Goal: Task Accomplishment & Management: Manage account settings

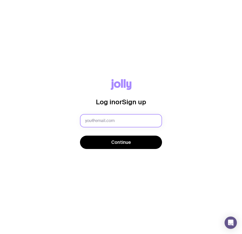
click at [136, 120] on input "text" at bounding box center [121, 120] width 82 height 13
type input "[EMAIL_ADDRESS][DOMAIN_NAME]"
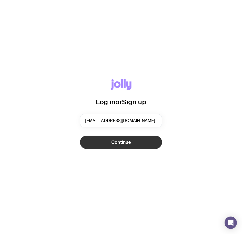
click at [120, 145] on span "Continue" at bounding box center [121, 142] width 20 height 6
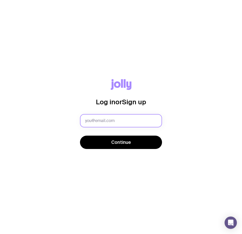
click at [100, 122] on input "text" at bounding box center [121, 120] width 82 height 13
type input "[EMAIL_ADDRESS][DOMAIN_NAME]"
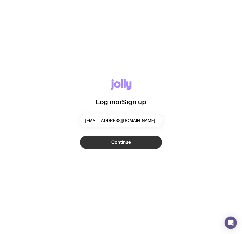
click at [117, 142] on span "Continue" at bounding box center [121, 142] width 20 height 6
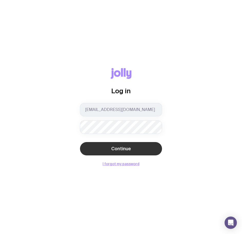
click at [120, 148] on span "Continue" at bounding box center [121, 148] width 20 height 6
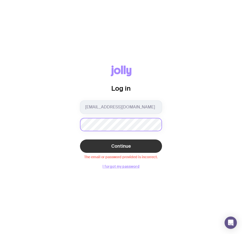
click at [69, 127] on div "Log in info@islandrecreation.com.au Continue The email or password provided is …" at bounding box center [121, 116] width 226 height 103
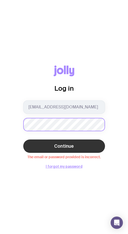
click at [0, 116] on html "Log in info@islandrecreation.com.au Continue The email or password provided is …" at bounding box center [64, 117] width 128 height 234
click at [51, 148] on button "Continue" at bounding box center [64, 145] width 82 height 13
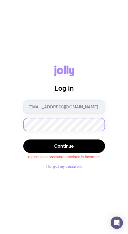
click at [23, 139] on button "Continue" at bounding box center [64, 145] width 82 height 13
click at [0, 124] on html "Log in info@islandrecreation.com.au Continue The email or password provided is …" at bounding box center [64, 117] width 128 height 234
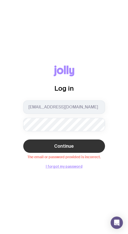
click at [28, 146] on button "Continue" at bounding box center [64, 145] width 82 height 13
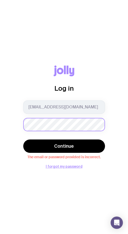
click at [0, 124] on html "Log in info@islandrecreation.com.au Continue The email or password provided is …" at bounding box center [64, 117] width 128 height 234
click at [23, 139] on button "Continue" at bounding box center [64, 145] width 82 height 13
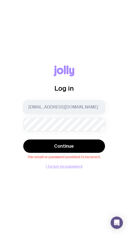
click at [63, 165] on button "I forgot my password" at bounding box center [64, 166] width 37 height 4
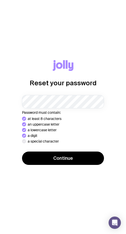
click at [22, 151] on button "Continue" at bounding box center [63, 157] width 82 height 13
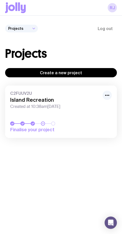
click at [27, 100] on h3 "Island Recreation" at bounding box center [54, 100] width 89 height 6
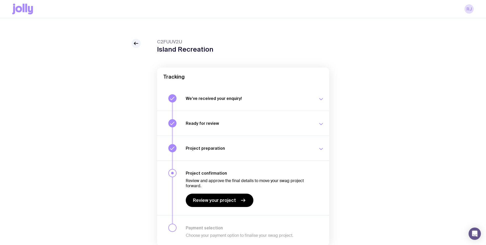
scroll to position [22, 0]
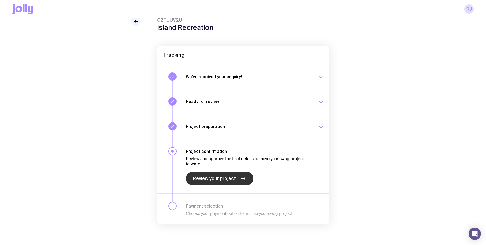
click at [126, 179] on span "Review your project" at bounding box center [214, 178] width 43 height 6
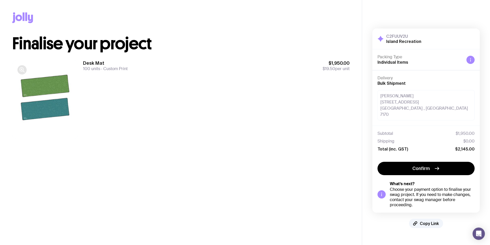
click at [21, 71] on icon "button" at bounding box center [22, 69] width 4 height 4
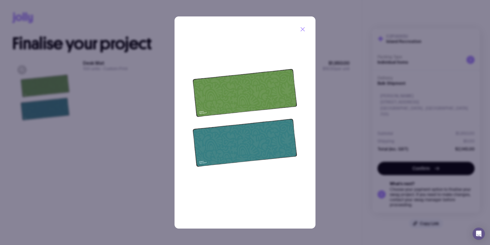
click at [126, 29] on icon "button" at bounding box center [303, 29] width 4 height 4
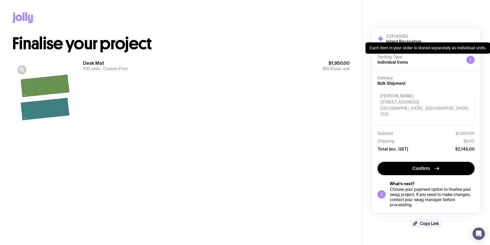
click at [126, 61] on icon at bounding box center [471, 60] width 4 height 4
click at [126, 60] on icon at bounding box center [471, 60] width 4 height 4
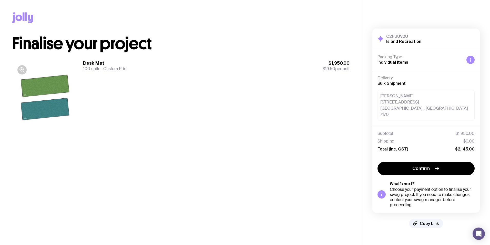
click at [126, 60] on icon at bounding box center [471, 60] width 4 height 4
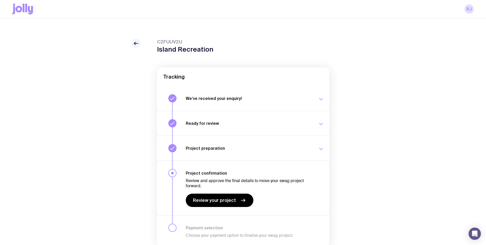
scroll to position [22, 0]
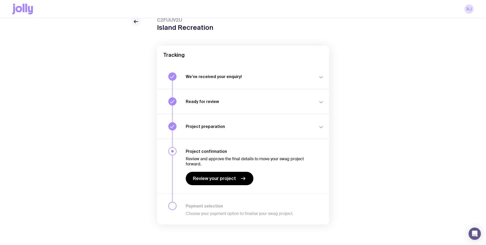
click at [126, 23] on icon at bounding box center [136, 21] width 6 height 6
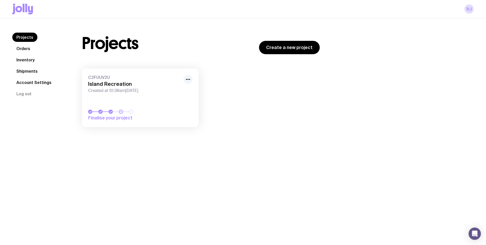
click at [126, 81] on icon "button" at bounding box center [188, 79] width 6 height 6
click at [106, 87] on div "C2FUUV2U Island Recreation Created at 10:38am, Fri 13th Jun 2025" at bounding box center [140, 84] width 105 height 18
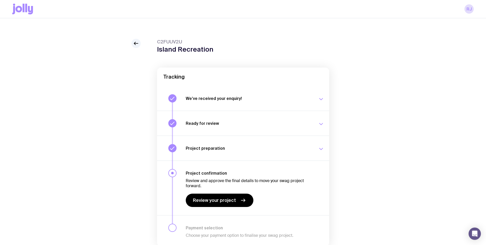
click at [126, 149] on icon "button" at bounding box center [321, 149] width 6 height 6
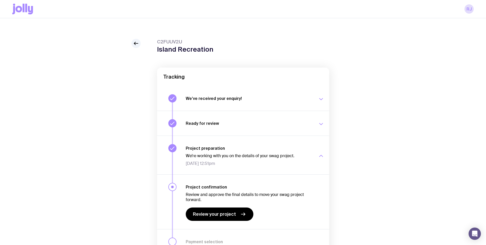
click at [126, 123] on icon "button" at bounding box center [321, 124] width 6 height 6
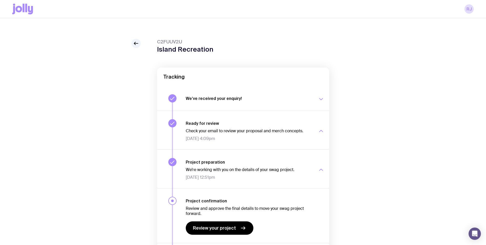
click at [126, 99] on icon "button" at bounding box center [321, 99] width 6 height 6
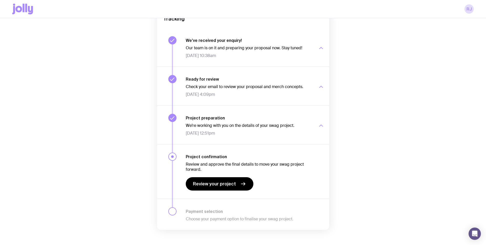
scroll to position [63, 0]
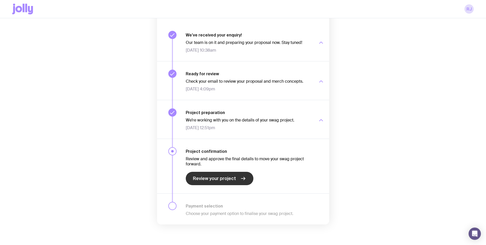
click at [126, 179] on span "Review your project" at bounding box center [214, 178] width 43 height 6
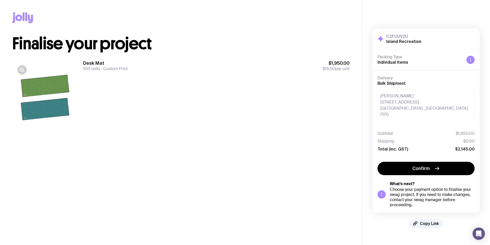
click at [126, 38] on icon at bounding box center [381, 39] width 6 height 6
drag, startPoint x: 53, startPoint y: 45, endPoint x: 134, endPoint y: 65, distance: 83.8
click at [53, 45] on h1 "Finalise your project" at bounding box center [180, 43] width 337 height 16
click at [95, 66] on span "100 units" at bounding box center [91, 68] width 17 height 5
click at [64, 87] on div at bounding box center [45, 99] width 66 height 79
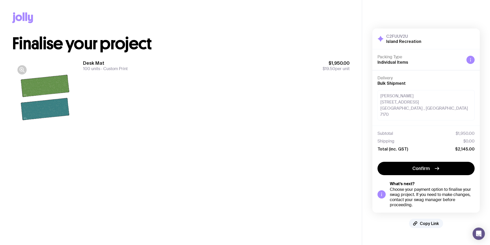
click at [61, 107] on div at bounding box center [45, 99] width 66 height 79
click at [50, 105] on div at bounding box center [45, 99] width 66 height 79
click at [22, 69] on g "button" at bounding box center [22, 69] width 5 height 5
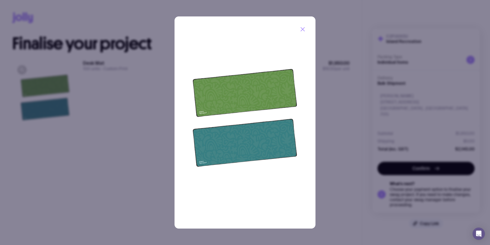
click at [126, 93] on img at bounding box center [245, 122] width 141 height 212
click at [126, 113] on img at bounding box center [245, 122] width 141 height 212
click at [126, 29] on icon "button" at bounding box center [303, 29] width 4 height 4
